Goal: Information Seeking & Learning: Check status

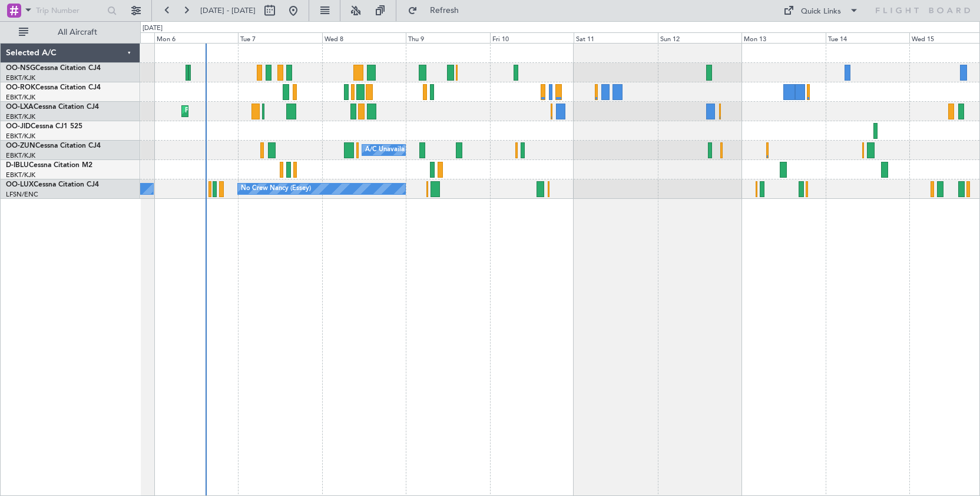
click at [549, 278] on div "Planned Maint Kortrijk-[GEOGRAPHIC_DATA] A/C Unavailable [GEOGRAPHIC_DATA]-[GEO…" at bounding box center [560, 269] width 840 height 453
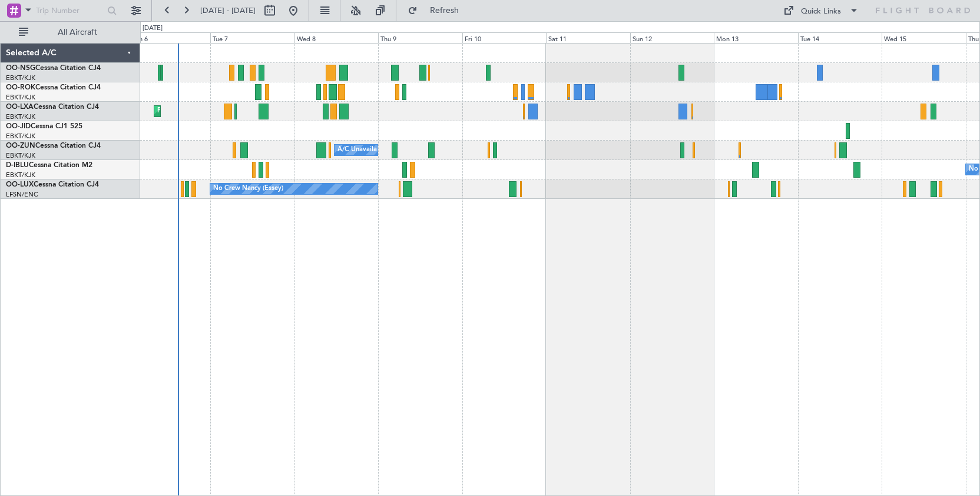
click at [332, 341] on div "Planned Maint Kortrijk-[GEOGRAPHIC_DATA] A/C Unavailable [GEOGRAPHIC_DATA]-[GEO…" at bounding box center [560, 269] width 840 height 453
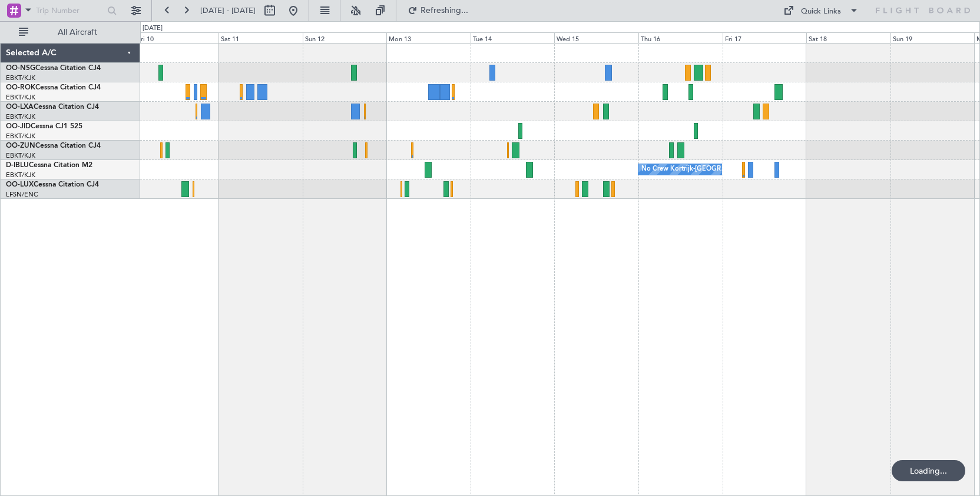
click at [425, 290] on div "A/C Unavailable [GEOGRAPHIC_DATA]-[GEOGRAPHIC_DATA] No Crew Kortrijk-[GEOGRAPHI…" at bounding box center [560, 269] width 840 height 453
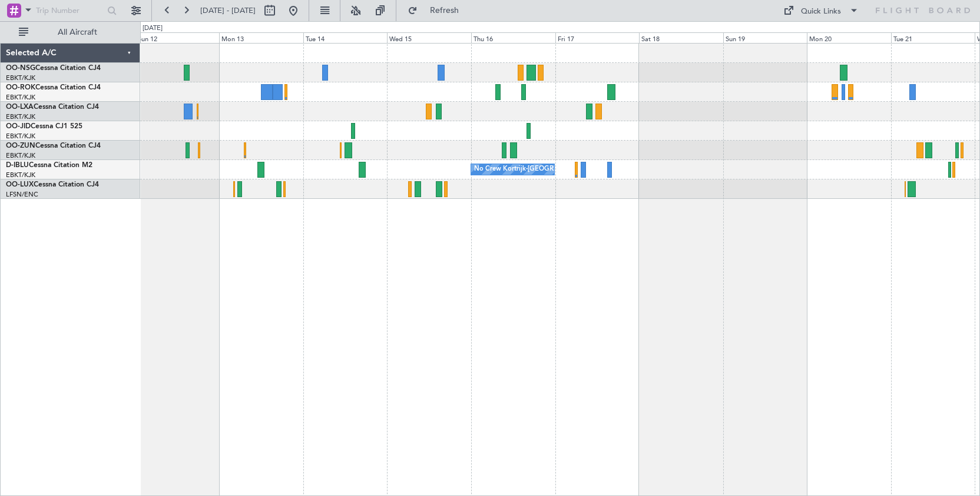
click at [499, 238] on div "No Crew No Crew Kortrijk-[GEOGRAPHIC_DATA] No Crew" at bounding box center [560, 269] width 840 height 453
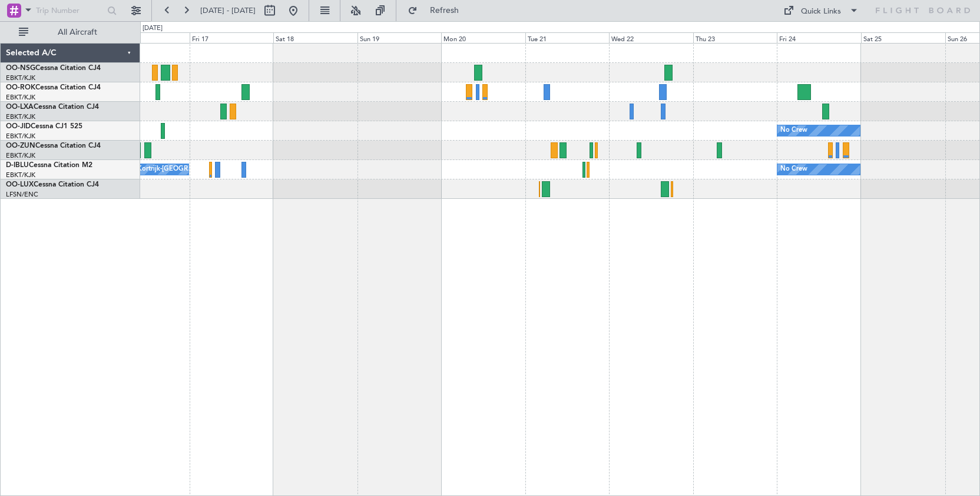
click at [393, 128] on div "No Crew" at bounding box center [559, 130] width 839 height 19
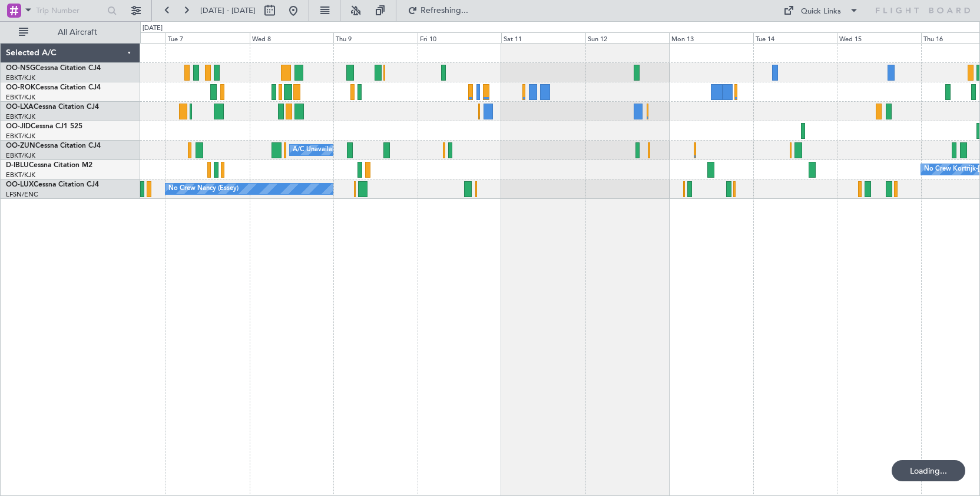
click at [697, 285] on div "Planned Maint Kortrijk-[GEOGRAPHIC_DATA] A/C Unavailable [GEOGRAPHIC_DATA]-[GEO…" at bounding box center [560, 269] width 840 height 453
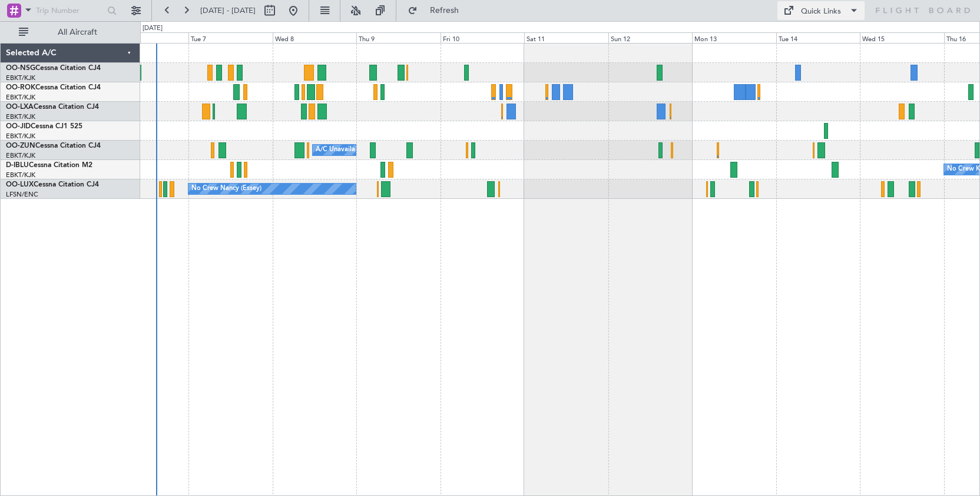
click at [824, 9] on div "Quick Links" at bounding box center [821, 12] width 40 height 12
click at [820, 67] on button "Crew Board" at bounding box center [824, 67] width 88 height 28
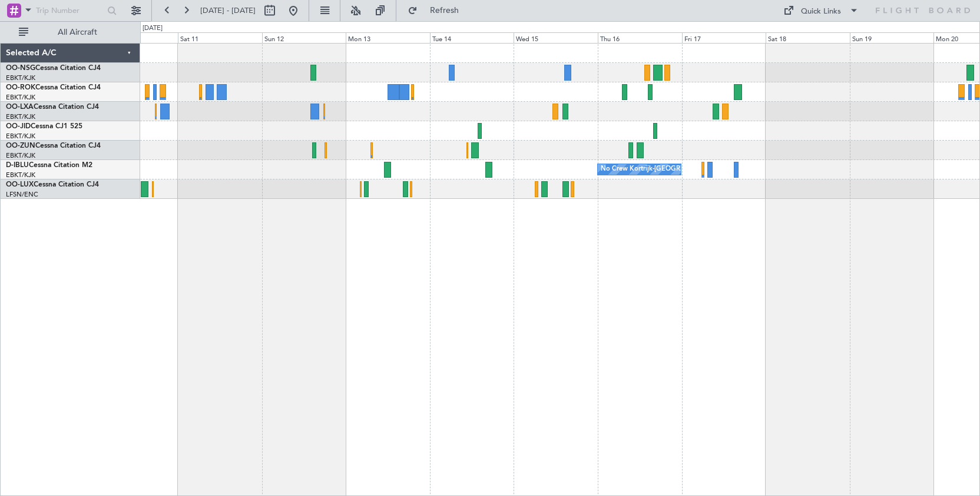
click at [450, 279] on div "A/C Unavailable [GEOGRAPHIC_DATA]-[GEOGRAPHIC_DATA] No Crew Kortrijk-[GEOGRAPHI…" at bounding box center [560, 269] width 840 height 453
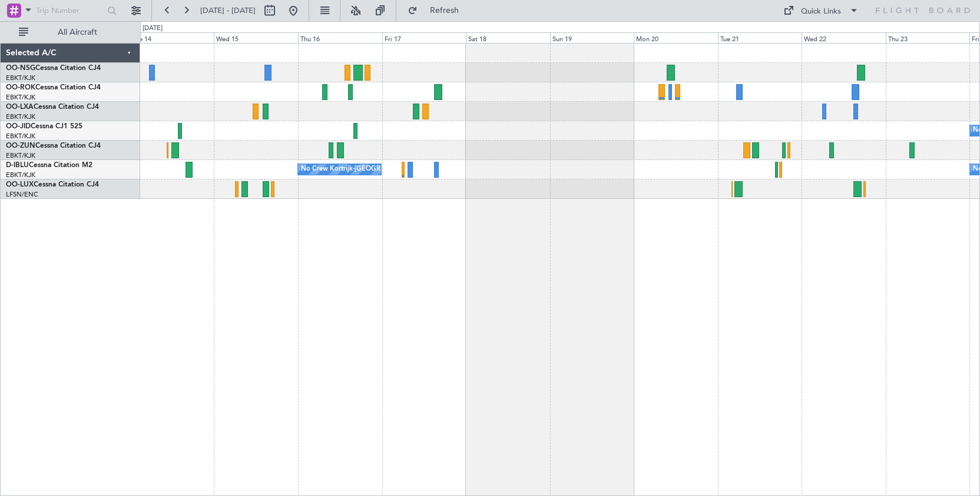
click at [473, 159] on div at bounding box center [559, 150] width 839 height 19
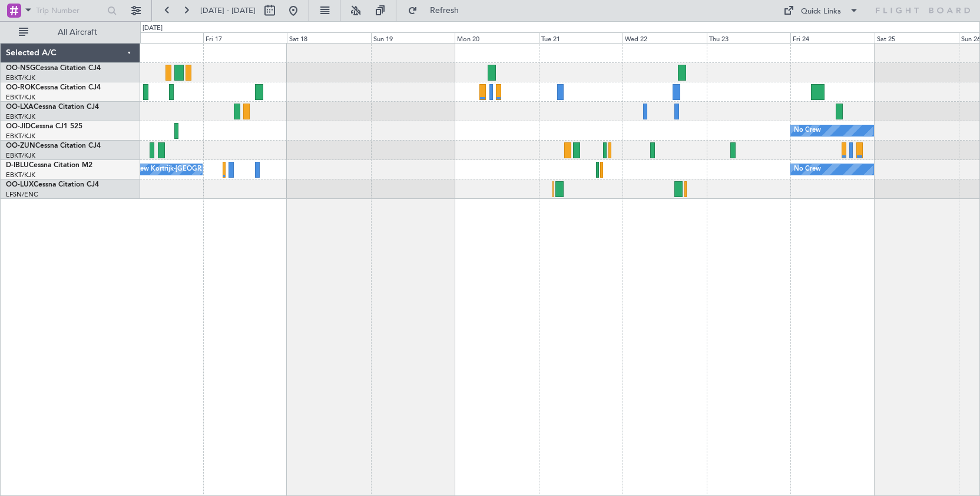
click at [458, 170] on div "No Crew Kortrijk-[GEOGRAPHIC_DATA] No Crew" at bounding box center [559, 169] width 839 height 19
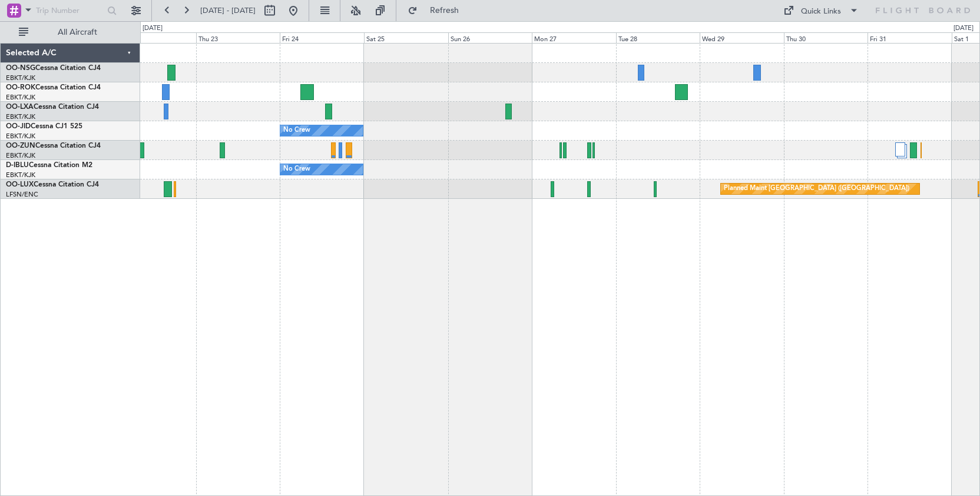
click at [251, 290] on div "No Crew No Crew Planned Maint [GEOGRAPHIC_DATA] ([GEOGRAPHIC_DATA])" at bounding box center [560, 269] width 840 height 453
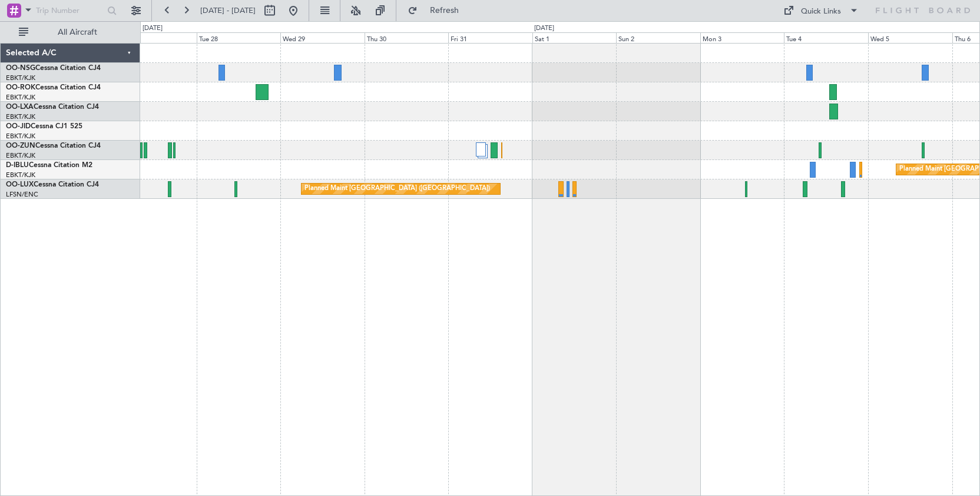
click at [161, 274] on div "Planned Maint Kortrijk-[GEOGRAPHIC_DATA] No Crew Planned Maint [GEOGRAPHIC_DATA…" at bounding box center [560, 269] width 840 height 453
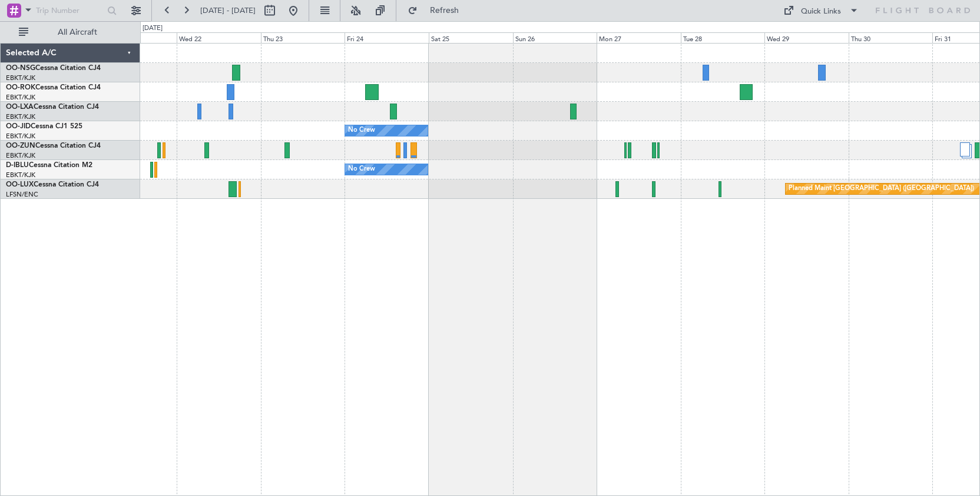
click at [854, 282] on div "No Crew No Crew Planned Maint [GEOGRAPHIC_DATA] ([GEOGRAPHIC_DATA])" at bounding box center [560, 269] width 840 height 453
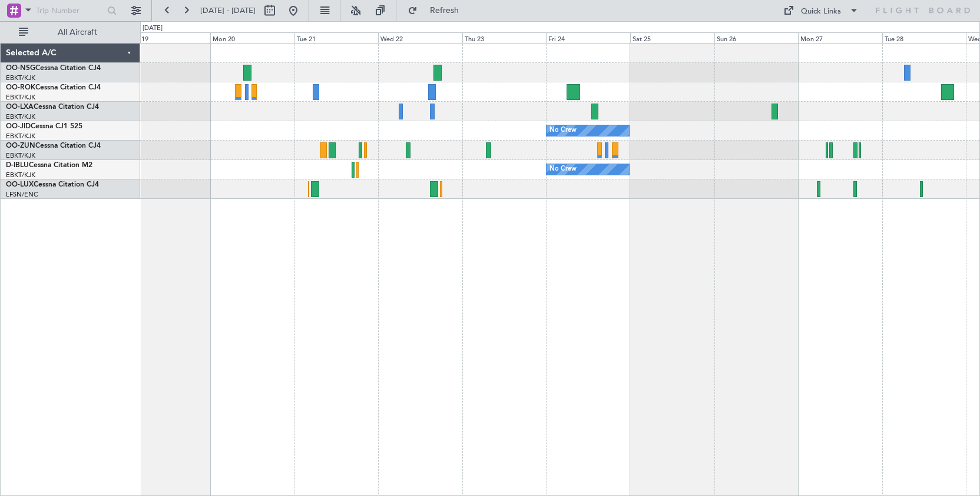
click at [455, 277] on div "No Crew No Crew No Crew Kortrijk-[GEOGRAPHIC_DATA] Planned Maint [GEOGRAPHIC_DA…" at bounding box center [560, 269] width 840 height 453
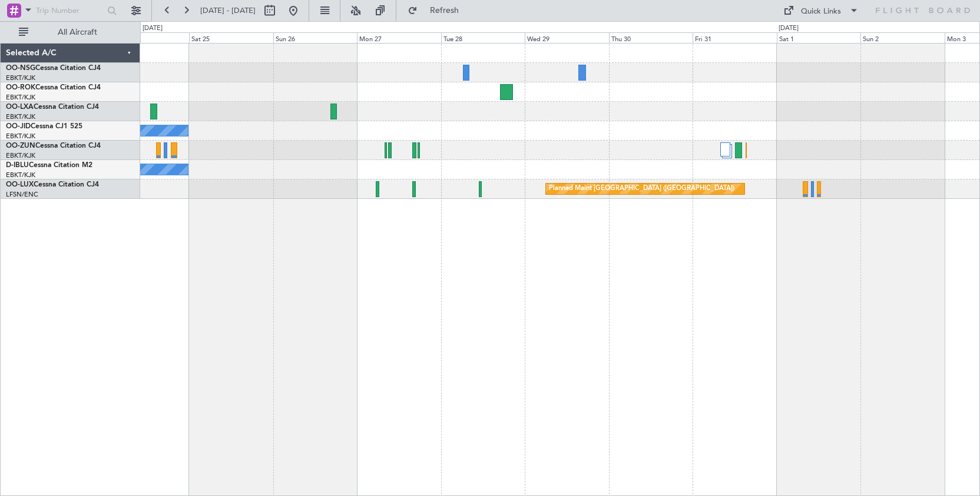
click at [325, 131] on div "No Crew No Crew Planned Maint [GEOGRAPHIC_DATA] ([GEOGRAPHIC_DATA]) Planned Mai…" at bounding box center [559, 121] width 839 height 155
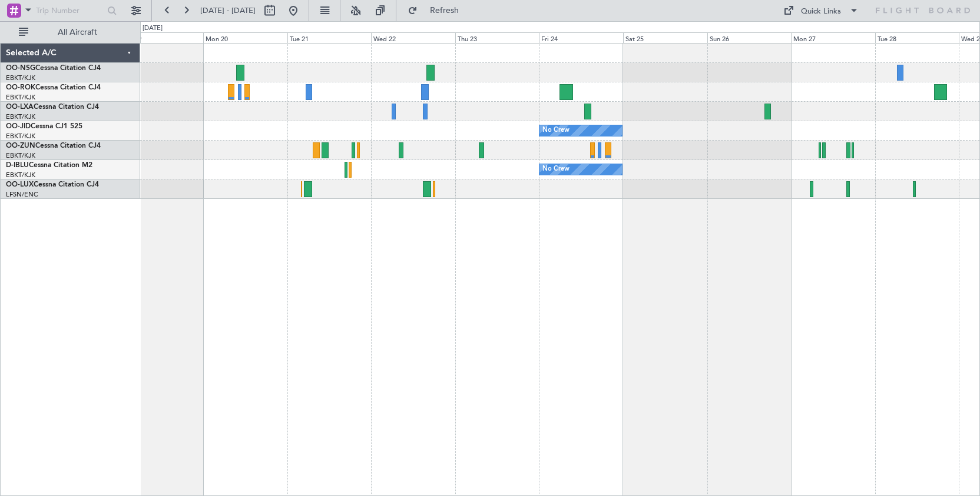
click at [776, 114] on div "No Crew No Crew No Crew Kortrijk-[GEOGRAPHIC_DATA] Planned Maint [GEOGRAPHIC_DA…" at bounding box center [559, 121] width 839 height 155
click at [399, 317] on div "No Crew No Crew No Crew Kortrijk-[GEOGRAPHIC_DATA] Planned Maint [GEOGRAPHIC_DA…" at bounding box center [560, 269] width 840 height 453
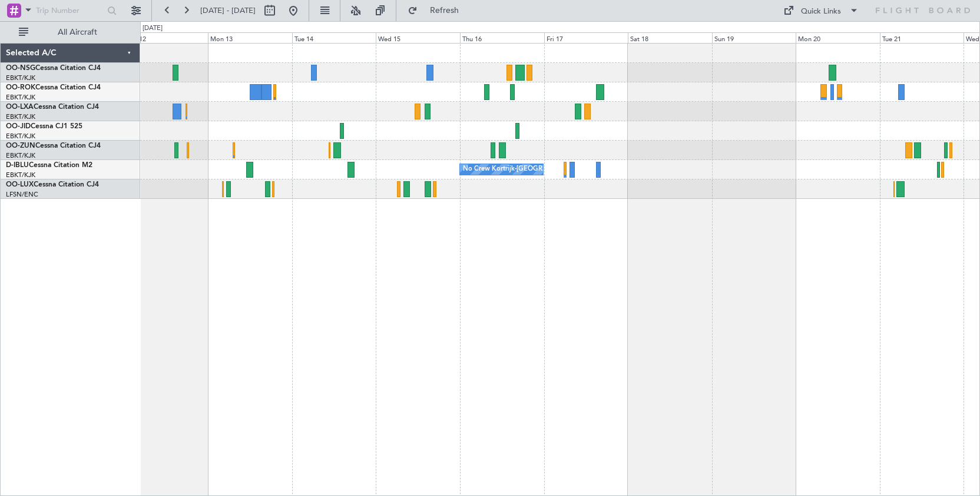
click at [950, 252] on div "No Crew No Crew Kortrijk-[GEOGRAPHIC_DATA] No Crew" at bounding box center [560, 269] width 840 height 453
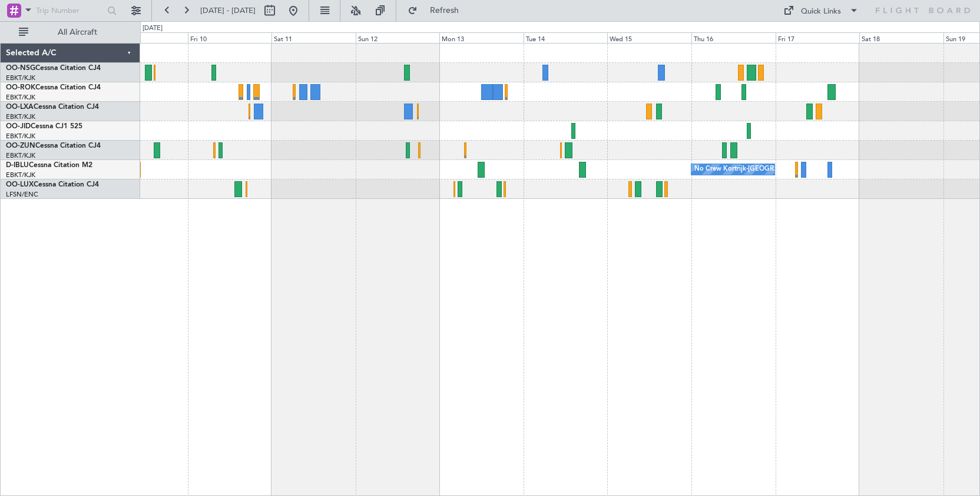
click at [627, 264] on div "A/C Unavailable [GEOGRAPHIC_DATA]-[GEOGRAPHIC_DATA] No Crew Kortrijk-[GEOGRAPHI…" at bounding box center [560, 269] width 840 height 453
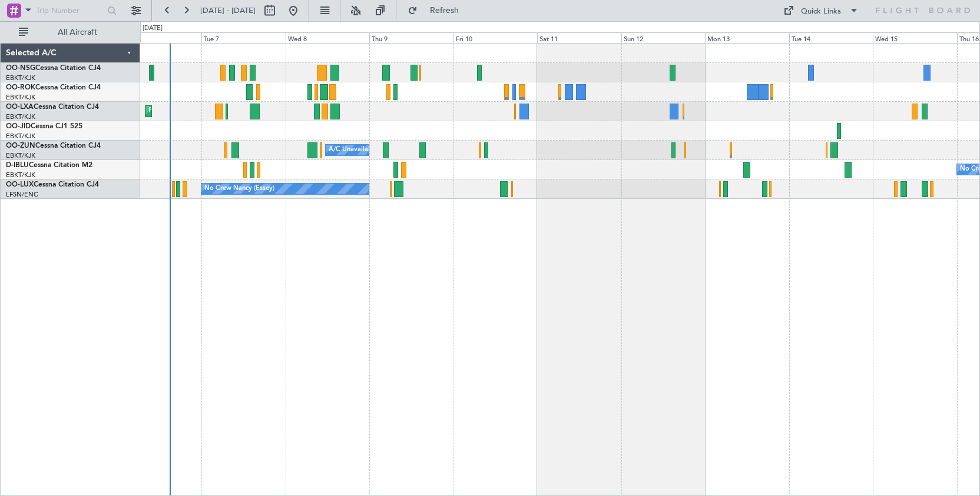
click at [568, 255] on div "Planned Maint Kortrijk-[GEOGRAPHIC_DATA] A/C Unavailable [GEOGRAPHIC_DATA]-[GEO…" at bounding box center [560, 269] width 840 height 453
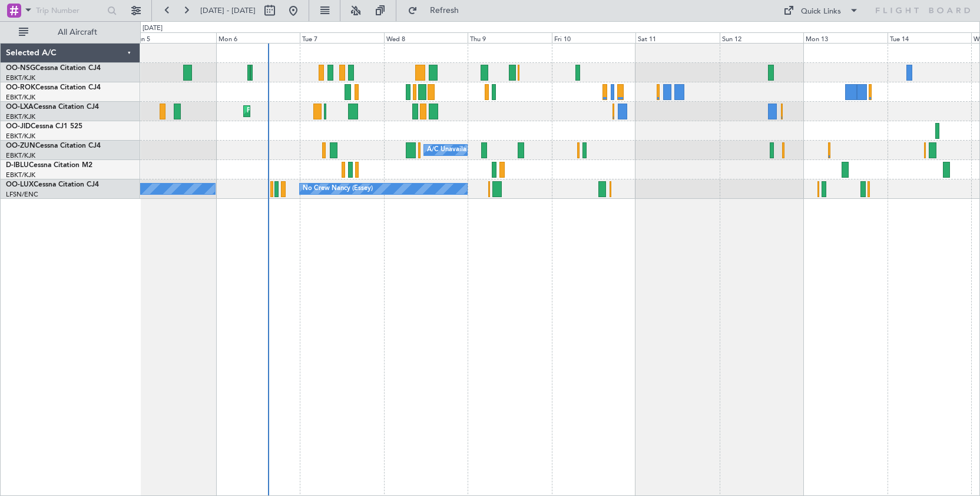
click at [667, 246] on div "Planned Maint Kortrijk-[GEOGRAPHIC_DATA] AOG Maint [GEOGRAPHIC_DATA] A/C Unavai…" at bounding box center [560, 269] width 840 height 453
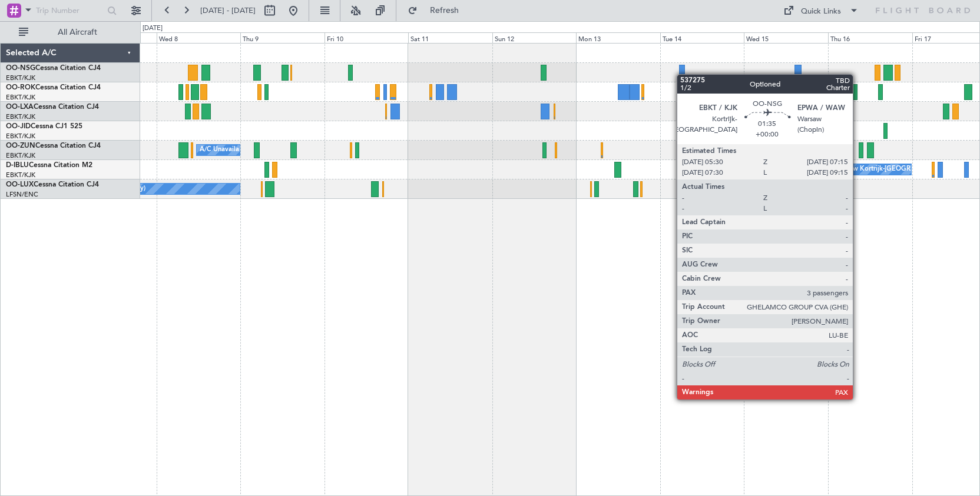
click at [680, 74] on div "Planned Maint Kortrijk-[GEOGRAPHIC_DATA] A/C Unavailable [GEOGRAPHIC_DATA]-[GEO…" at bounding box center [559, 121] width 839 height 155
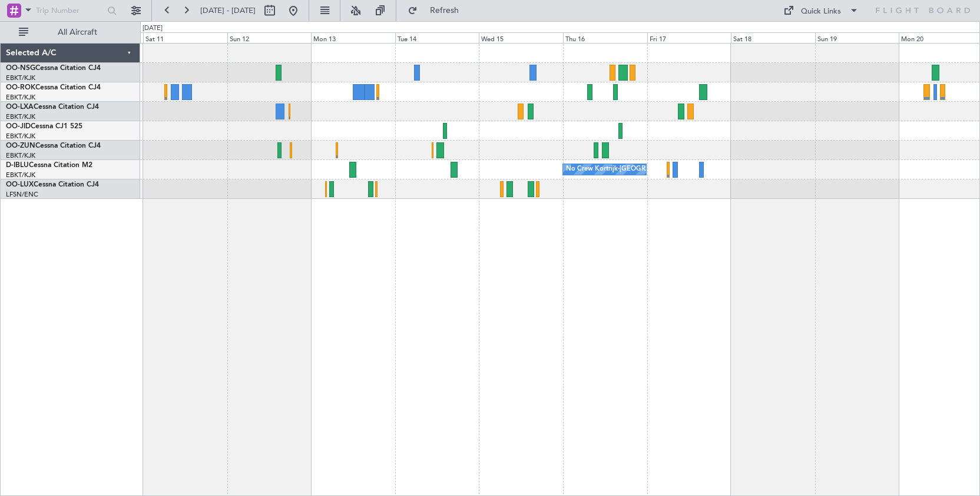
click at [678, 75] on div at bounding box center [559, 72] width 839 height 19
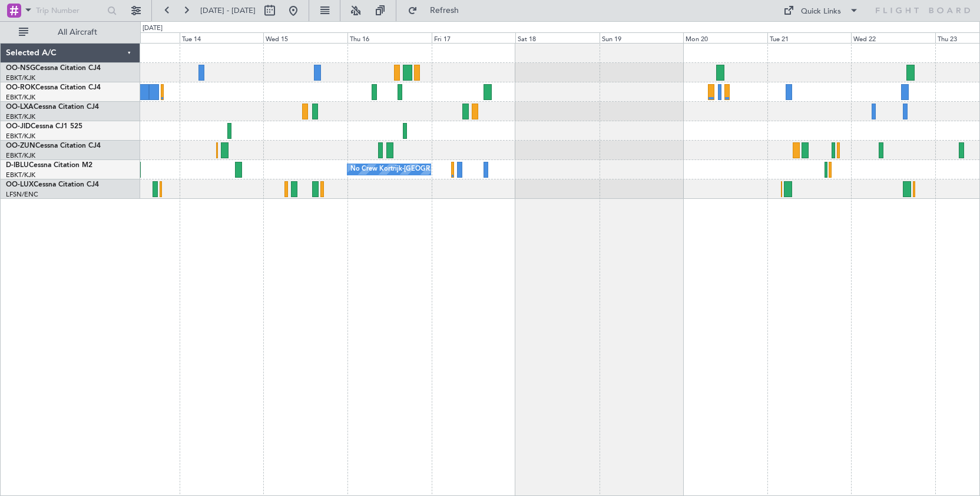
click at [592, 150] on div "No Crew No Crew Kortrijk-[GEOGRAPHIC_DATA] No Crew" at bounding box center [559, 121] width 839 height 155
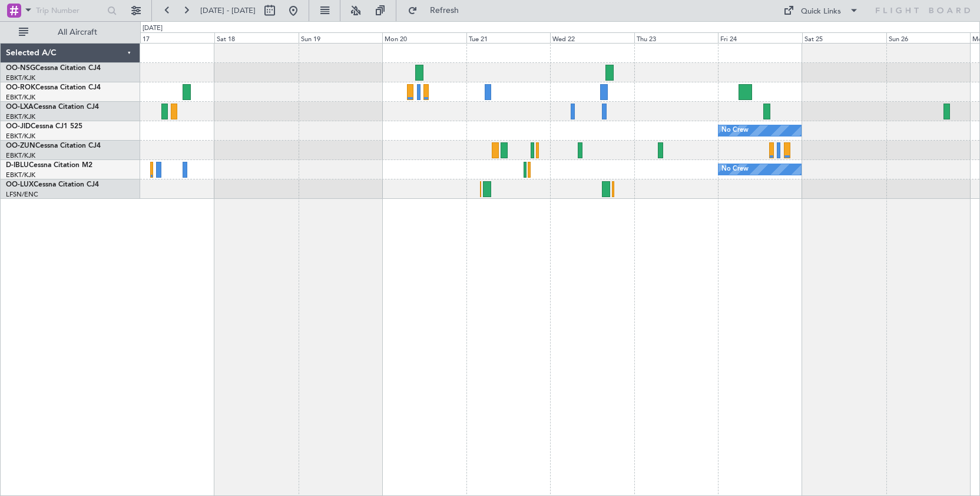
click at [597, 105] on div "No Crew No Crew No Crew Kortrijk-[GEOGRAPHIC_DATA] Planned Maint [GEOGRAPHIC_DA…" at bounding box center [559, 121] width 839 height 155
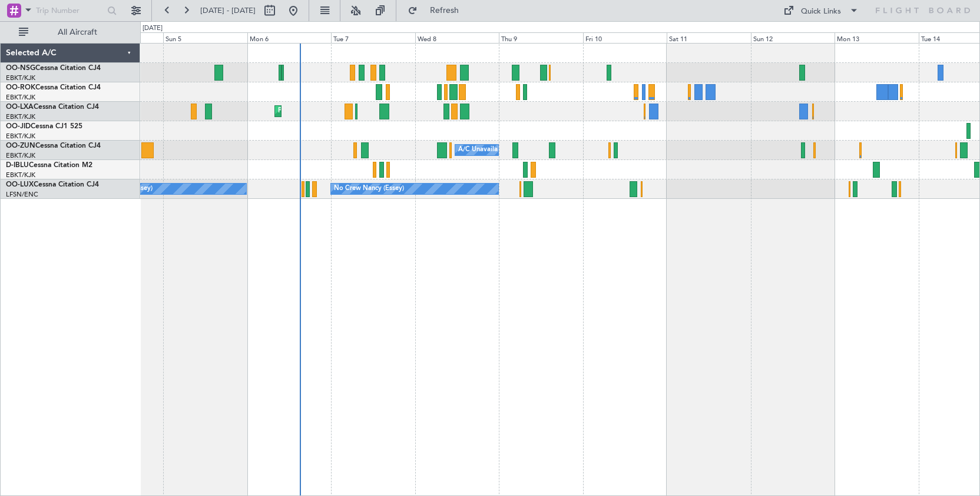
click at [897, 230] on div "AOG Maint Kortrijk-[GEOGRAPHIC_DATA] Planned Maint [GEOGRAPHIC_DATA]-[GEOGRAPHI…" at bounding box center [560, 269] width 840 height 453
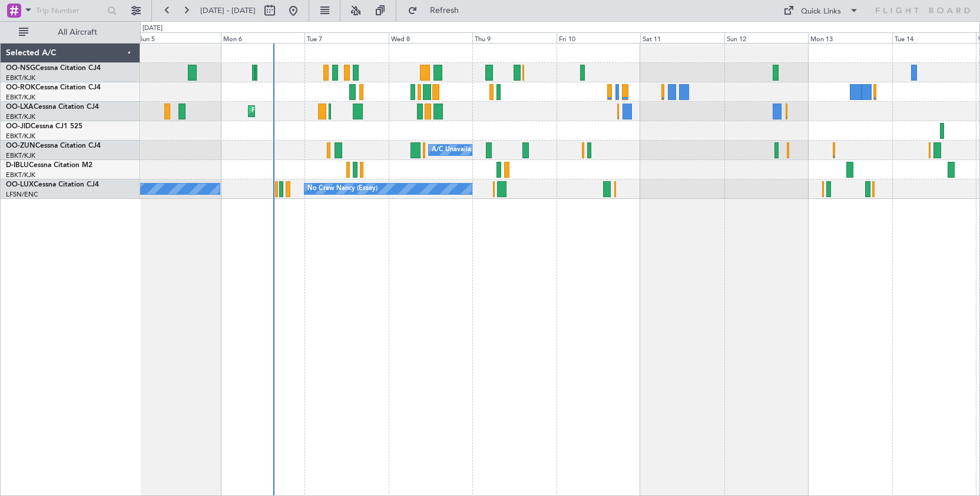
click at [614, 135] on div at bounding box center [559, 130] width 839 height 19
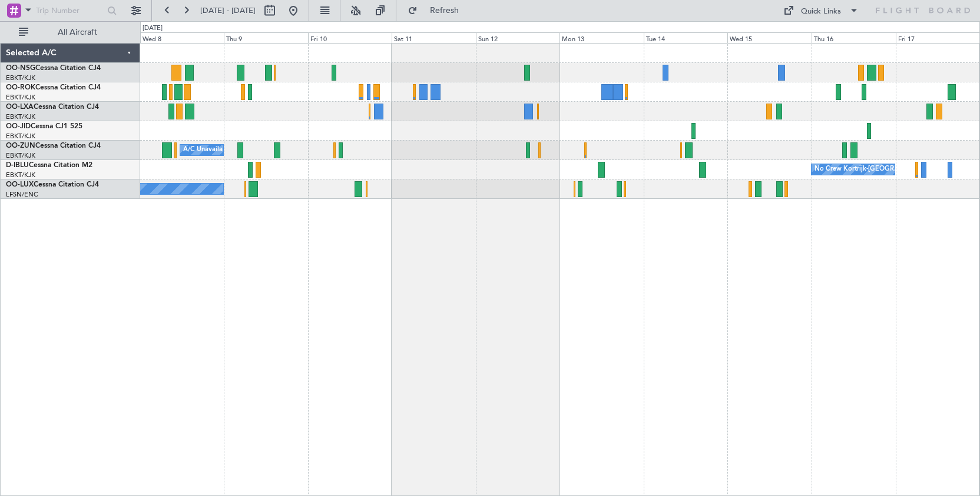
click at [713, 117] on div "Planned Maint Kortrijk-[GEOGRAPHIC_DATA]" at bounding box center [559, 111] width 839 height 19
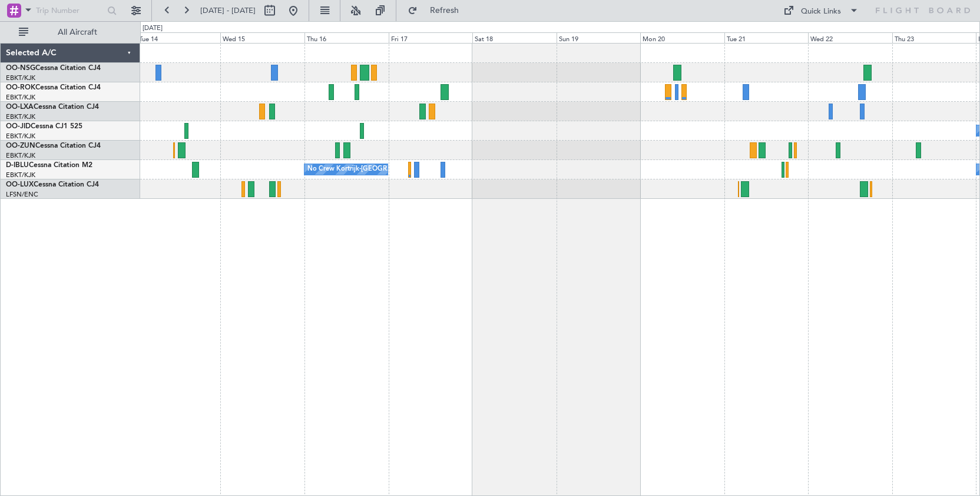
click at [389, 272] on div "No Crew No Crew Kortrijk-[GEOGRAPHIC_DATA] No Crew" at bounding box center [560, 269] width 840 height 453
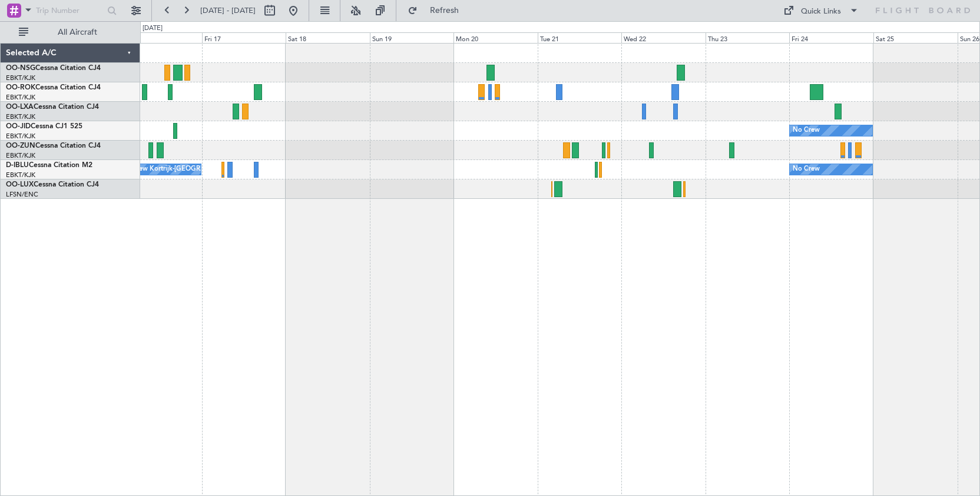
click at [479, 176] on div "No Crew Kortrijk-[GEOGRAPHIC_DATA] No Crew" at bounding box center [559, 169] width 839 height 19
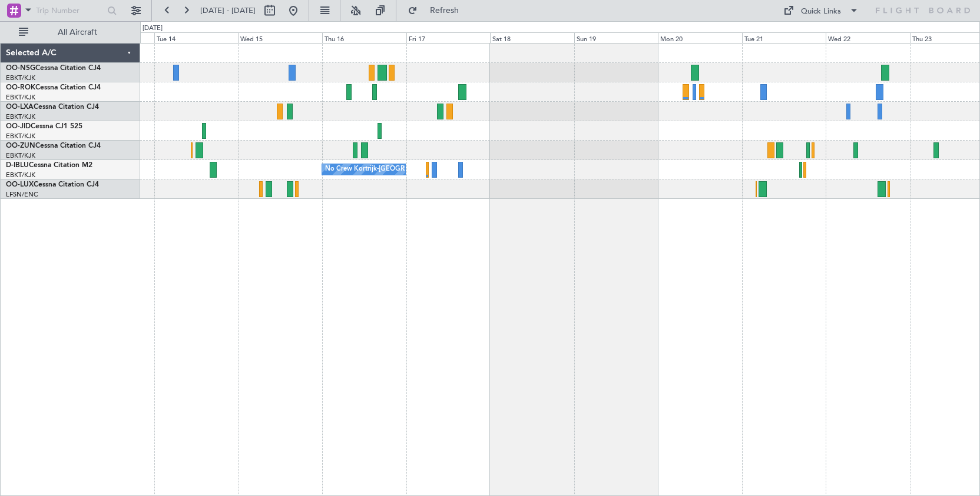
click at [563, 223] on div "No Crew No Crew Kortrijk-[GEOGRAPHIC_DATA] No Crew" at bounding box center [560, 269] width 840 height 453
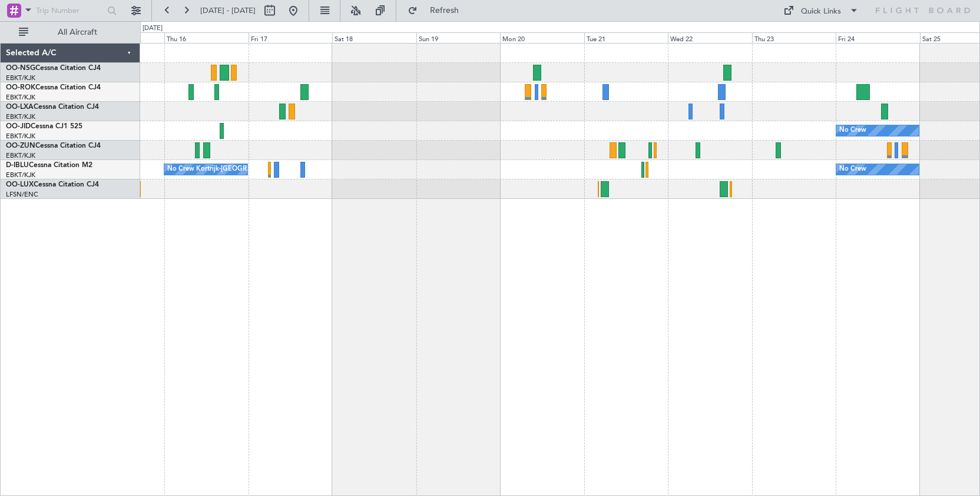
click at [471, 214] on div "No Crew No Crew Kortrijk-[GEOGRAPHIC_DATA] No Crew" at bounding box center [560, 269] width 840 height 453
